Goal: Task Accomplishment & Management: Manage account settings

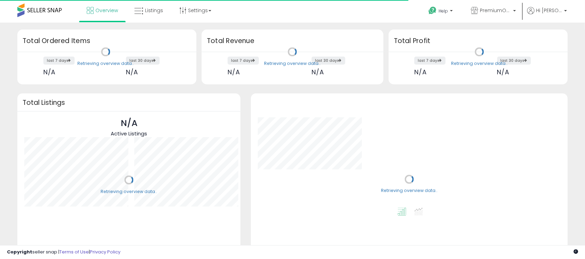
click at [147, 16] on link "Listings" at bounding box center [148, 10] width 39 height 21
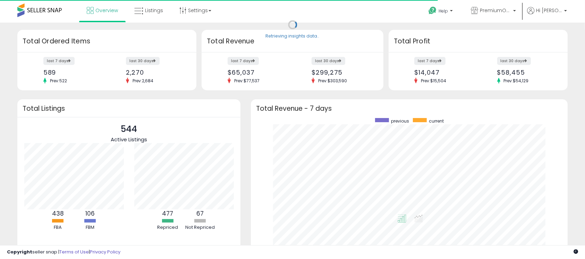
scroll to position [131, 302]
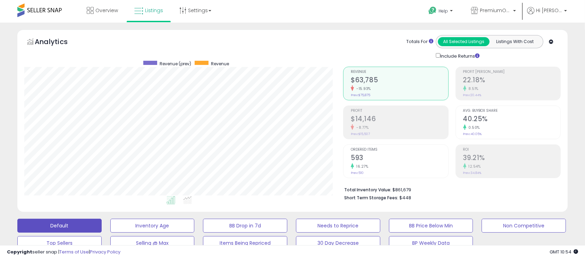
scroll to position [226, 0]
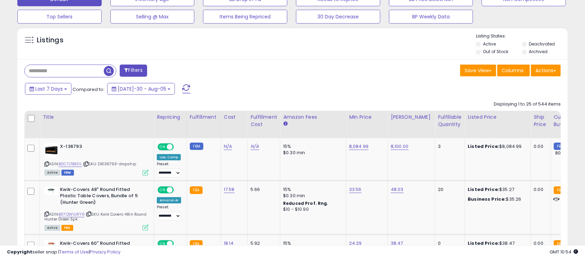
click at [66, 71] on input "text" at bounding box center [64, 71] width 79 height 12
paste input "**********"
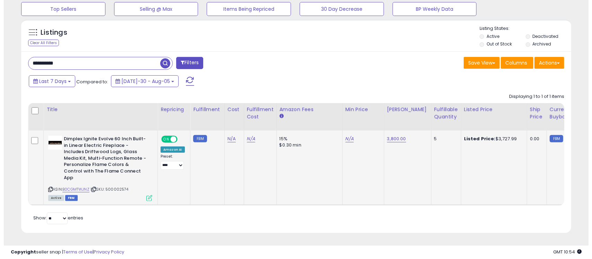
scroll to position [142, 319]
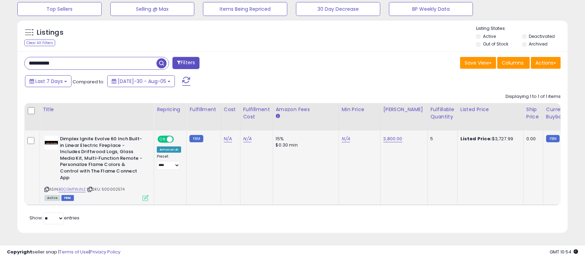
click at [146, 195] on icon at bounding box center [146, 198] width 6 height 6
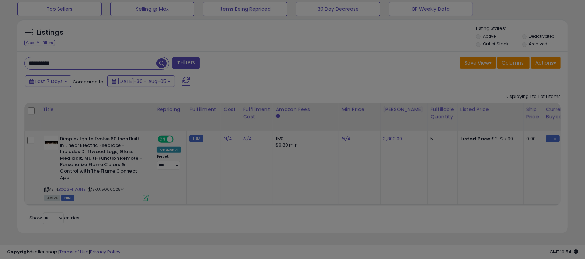
scroll to position [142, 323]
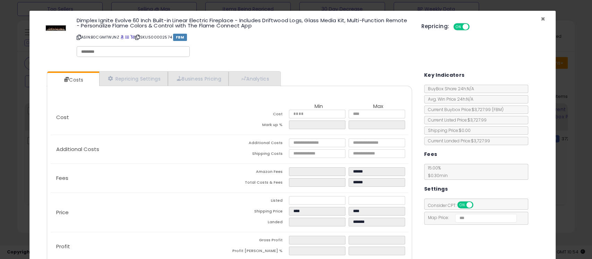
click at [541, 18] on span "×" at bounding box center [543, 19] width 5 height 10
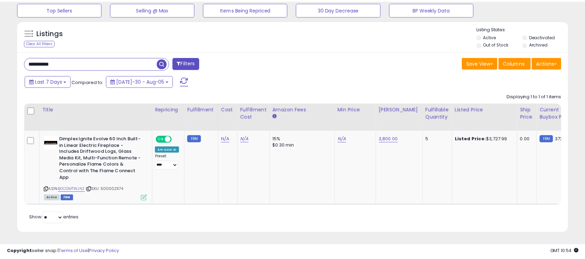
scroll to position [346621, 346444]
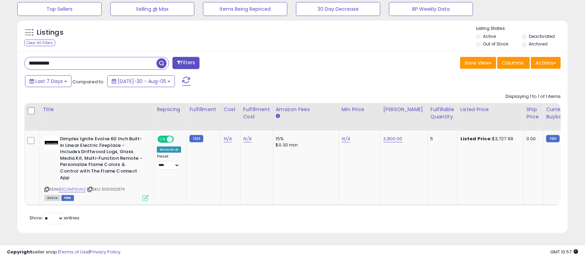
click at [107, 61] on input "**********" at bounding box center [91, 63] width 132 height 12
paste input "text"
type input "**********"
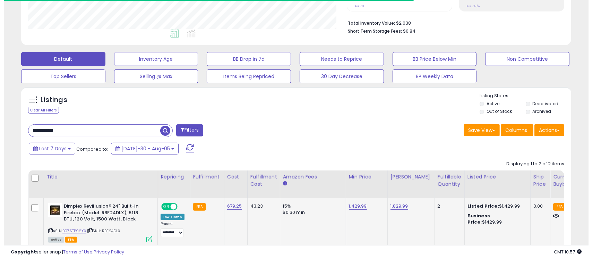
scroll to position [142, 319]
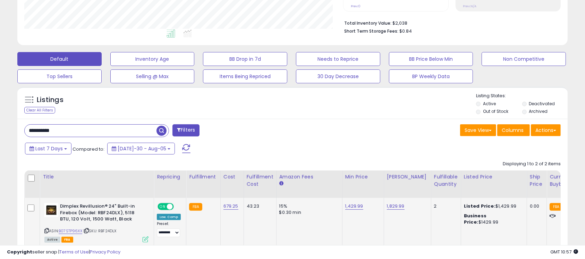
click at [149, 237] on td "Dimplex Revillusion® 24" Built-in Firebox (Model: RBF24DLX), 5118 BTU, 120 Volt…" at bounding box center [97, 222] width 114 height 49
click at [144, 239] on icon at bounding box center [146, 239] width 6 height 6
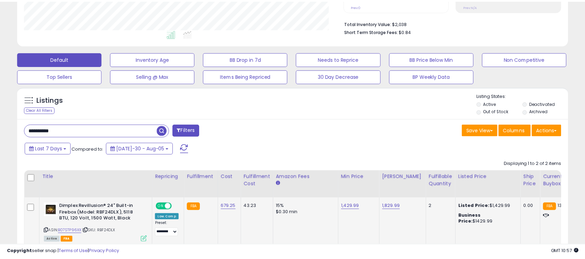
scroll to position [142, 323]
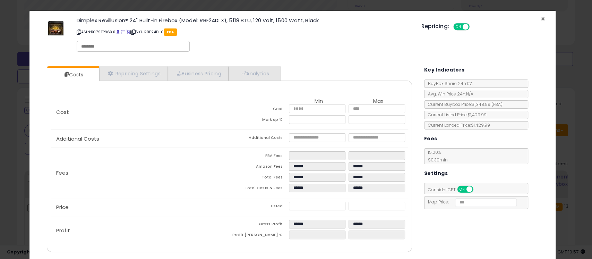
click at [541, 19] on span "×" at bounding box center [543, 19] width 5 height 10
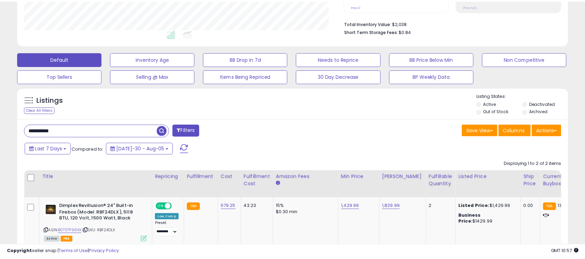
scroll to position [346621, 346444]
